Goal: Complete application form

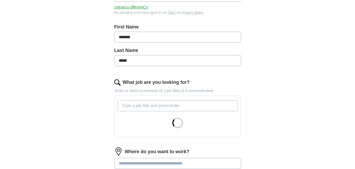
scroll to position [116, 0]
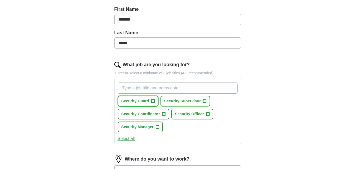
click at [153, 102] on span "+" at bounding box center [152, 101] width 3 height 4
click at [209, 113] on button "Security Officer +" at bounding box center [192, 114] width 42 height 11
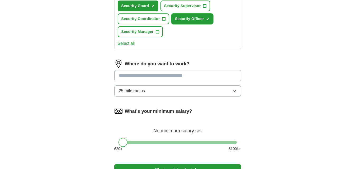
scroll to position [222, 0]
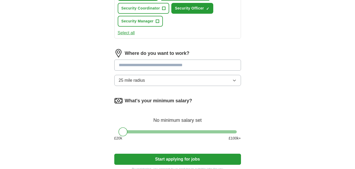
click at [234, 63] on input at bounding box center [177, 65] width 127 height 11
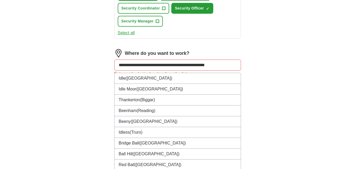
click at [204, 66] on input "**********" at bounding box center [177, 65] width 127 height 11
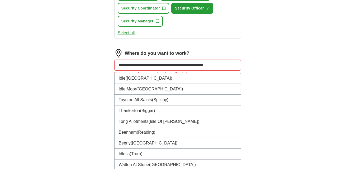
drag, startPoint x: 267, startPoint y: 69, endPoint x: 232, endPoint y: 64, distance: 35.4
click at [232, 64] on input "**********" at bounding box center [177, 65] width 127 height 11
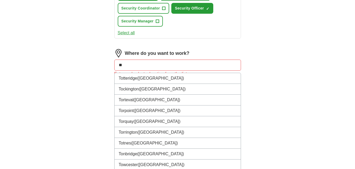
type input "*"
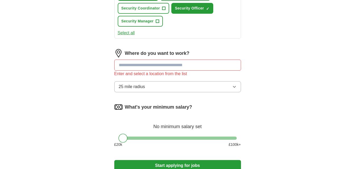
click at [226, 66] on input at bounding box center [177, 65] width 127 height 11
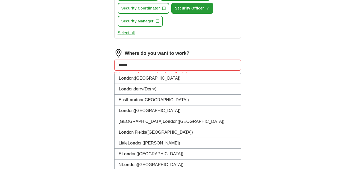
type input "******"
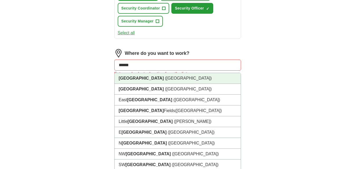
click at [224, 77] on li "[GEOGRAPHIC_DATA] ([GEOGRAPHIC_DATA])" at bounding box center [177, 78] width 126 height 11
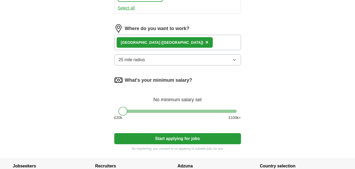
scroll to position [264, 0]
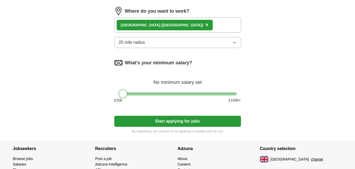
click at [213, 123] on button "Start applying for jobs" at bounding box center [177, 121] width 127 height 11
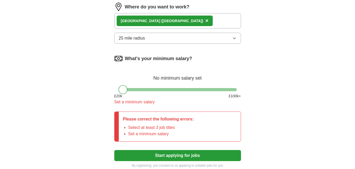
scroll to position [306, 0]
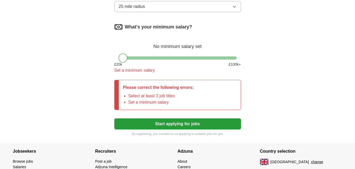
click at [199, 127] on button "Start applying for jobs" at bounding box center [177, 123] width 127 height 11
click at [198, 125] on button "Start applying for jobs" at bounding box center [177, 123] width 127 height 11
click at [234, 5] on icon "button" at bounding box center [234, 6] width 4 height 4
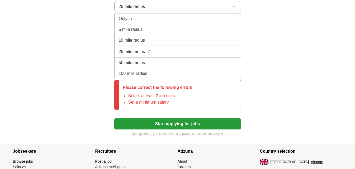
click at [234, 5] on icon "button" at bounding box center [234, 6] width 4 height 4
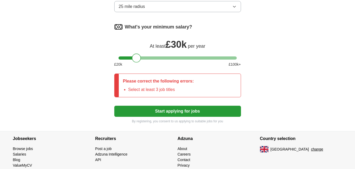
drag, startPoint x: 125, startPoint y: 56, endPoint x: 139, endPoint y: 51, distance: 15.3
click at [139, 51] on div "What's your minimum salary? At least £ 30k per year £ 20 k £ 100 k+" at bounding box center [177, 47] width 127 height 49
click at [187, 108] on button "Start applying for jobs" at bounding box center [177, 111] width 127 height 11
drag, startPoint x: 136, startPoint y: 57, endPoint x: 171, endPoint y: 63, distance: 36.4
click at [171, 63] on div "What's your minimum salary? At least £ 56k per year £ 20 k £ 100 k+" at bounding box center [177, 47] width 127 height 49
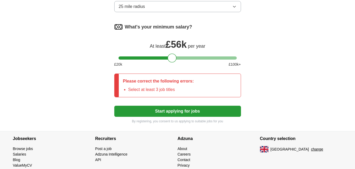
click at [223, 115] on button "Start applying for jobs" at bounding box center [177, 111] width 127 height 11
click at [167, 54] on div "What's your minimum salary? At least £ 56k per year £ 20 k £ 100 k+" at bounding box center [177, 47] width 127 height 49
drag, startPoint x: 171, startPoint y: 55, endPoint x: 129, endPoint y: 56, distance: 41.7
click at [129, 56] on div at bounding box center [129, 58] width 9 height 9
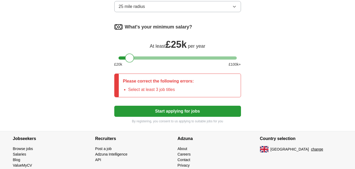
click at [181, 114] on button "Start applying for jobs" at bounding box center [177, 111] width 127 height 11
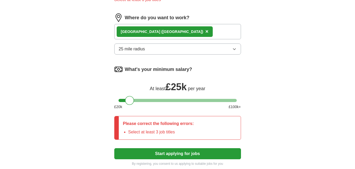
scroll to position [265, 0]
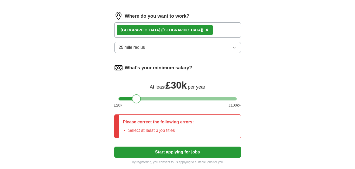
drag, startPoint x: 128, startPoint y: 96, endPoint x: 135, endPoint y: 98, distance: 7.3
click at [135, 98] on div at bounding box center [136, 98] width 9 height 9
click at [177, 154] on button "Start applying for jobs" at bounding box center [177, 152] width 127 height 11
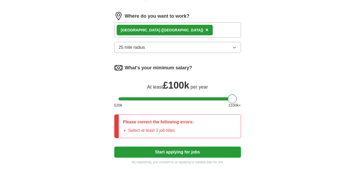
drag, startPoint x: 135, startPoint y: 96, endPoint x: 251, endPoint y: 91, distance: 116.6
click at [194, 153] on button "Start applying for jobs" at bounding box center [177, 152] width 127 height 11
